Goal: Task Accomplishment & Management: Use online tool/utility

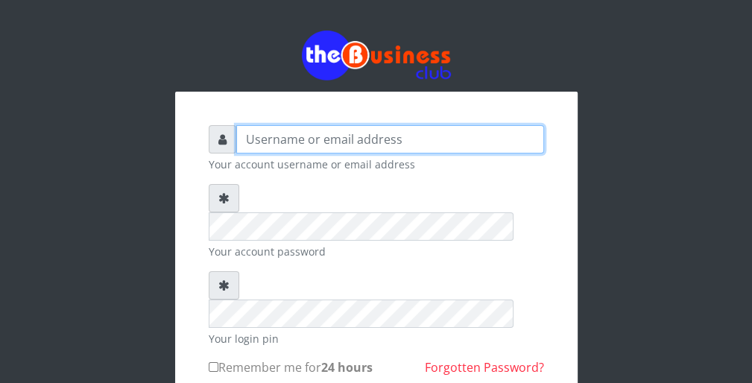
type input "wergbac8"
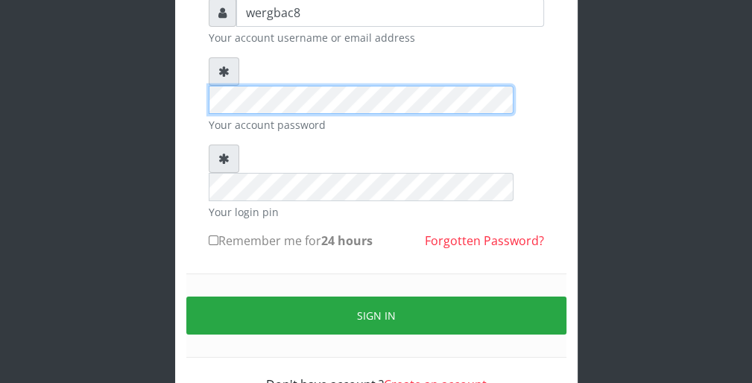
scroll to position [137, 0]
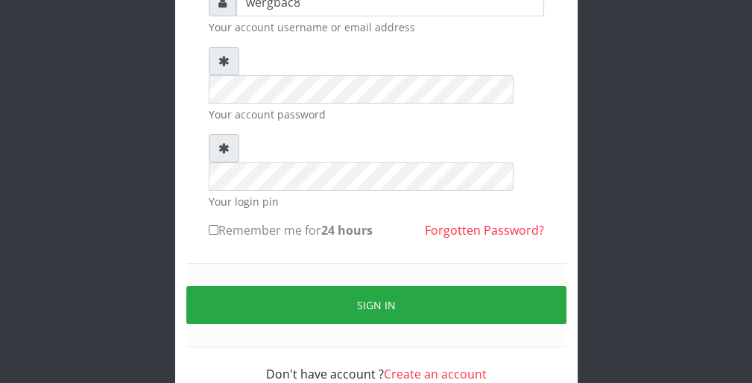
click at [547, 75] on div "wergbac8 Your account username or email address Your account password Your logi…" at bounding box center [376, 185] width 358 height 417
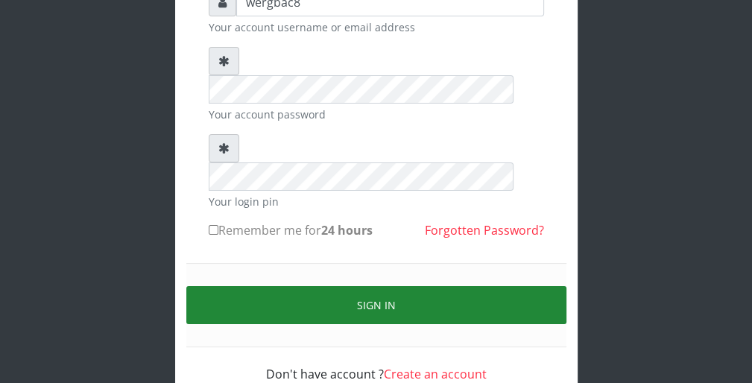
click at [548, 286] on button "Sign in" at bounding box center [376, 305] width 380 height 38
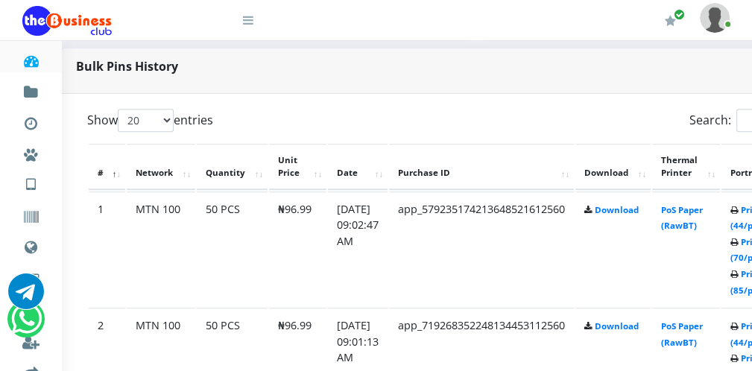
scroll to position [715, 30]
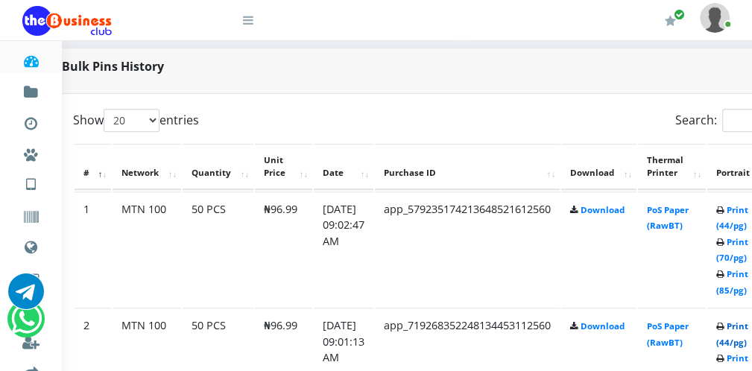
click at [730, 337] on link "Print (44/pg)" at bounding box center [732, 334] width 32 height 28
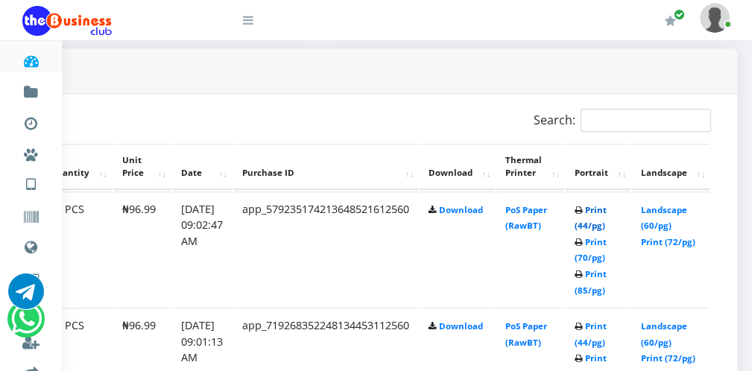
click at [587, 225] on link "Print (44/pg)" at bounding box center [590, 218] width 32 height 28
